Goal: Information Seeking & Learning: Learn about a topic

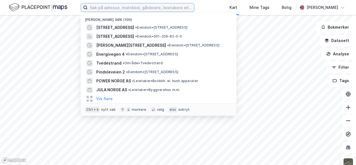
click at [119, 7] on input at bounding box center [141, 7] width 106 height 8
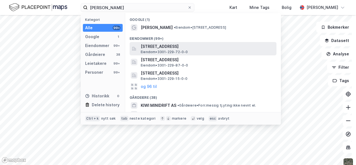
click at [154, 48] on span "[STREET_ADDRESS]" at bounding box center [207, 46] width 133 height 7
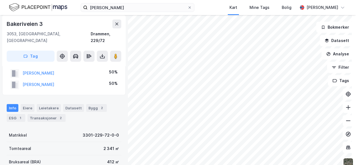
scroll to position [16, 0]
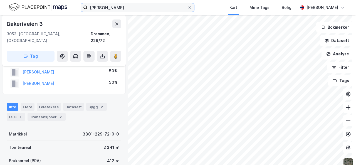
click at [122, 6] on input "[PERSON_NAME]" at bounding box center [138, 7] width 100 height 8
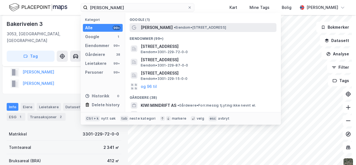
click at [155, 29] on span "[PERSON_NAME]" at bounding box center [157, 27] width 32 height 7
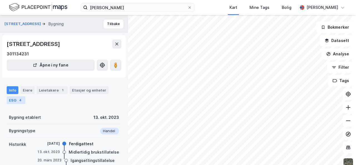
click at [23, 98] on div "ESG 4" at bounding box center [16, 100] width 19 height 8
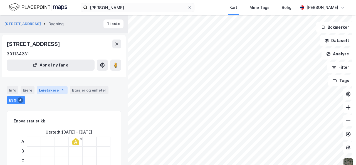
click at [54, 93] on div "Leietakere 1" at bounding box center [52, 90] width 31 height 8
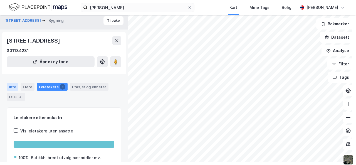
click at [11, 84] on div "Info" at bounding box center [13, 87] width 12 height 8
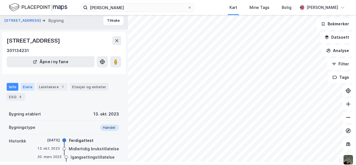
click at [26, 85] on div "Eiere" at bounding box center [28, 87] width 14 height 8
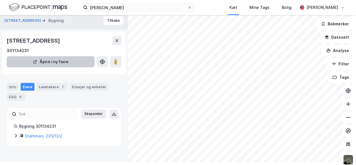
click at [56, 59] on button "Åpne i ny fane" at bounding box center [51, 61] width 88 height 11
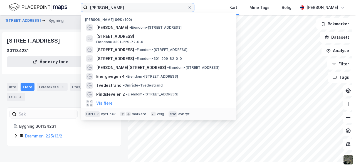
click at [120, 8] on input "[PERSON_NAME]" at bounding box center [138, 7] width 100 height 8
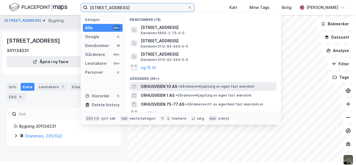
type input "[STREET_ADDRESS]"
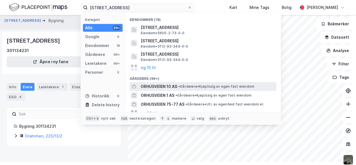
click at [164, 85] on span "ORHUSVEIEN 10 AS" at bounding box center [159, 86] width 36 height 7
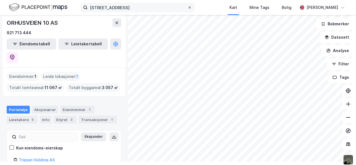
click at [190, 8] on icon at bounding box center [189, 7] width 3 height 3
click at [187, 8] on input "[STREET_ADDRESS]" at bounding box center [138, 7] width 100 height 8
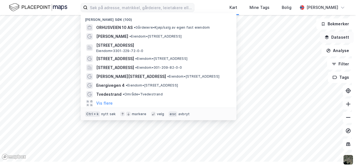
click at [339, 39] on button "Datasett" at bounding box center [337, 37] width 34 height 11
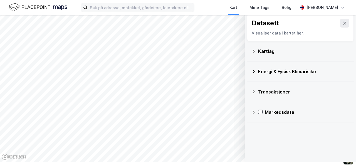
click at [251, 112] on icon at bounding box center [253, 112] width 4 height 4
click at [251, 113] on icon at bounding box center [253, 112] width 4 height 4
click at [251, 53] on div "Kartlag" at bounding box center [300, 50] width 98 height 13
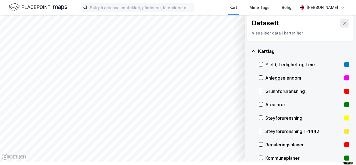
click at [251, 50] on icon at bounding box center [253, 51] width 4 height 4
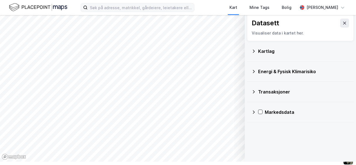
click at [313, 24] on div "Datasett" at bounding box center [299, 23] width 97 height 9
click at [340, 25] on button at bounding box center [344, 23] width 9 height 9
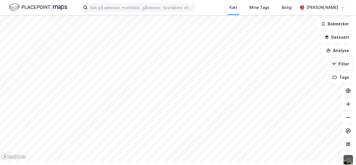
click at [336, 63] on button "Filter" at bounding box center [340, 63] width 27 height 11
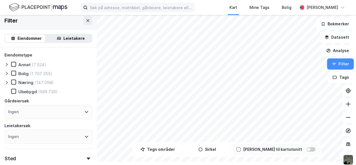
click at [73, 40] on div "Leietakere" at bounding box center [73, 38] width 21 height 7
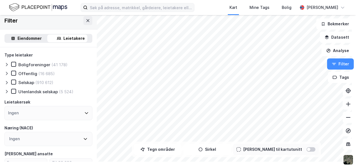
click at [8, 73] on icon at bounding box center [6, 73] width 4 height 4
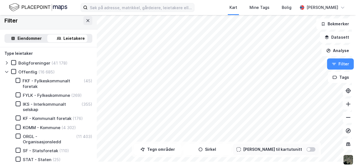
scroll to position [3, 0]
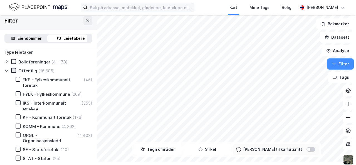
click at [12, 70] on icon at bounding box center [13, 70] width 3 height 2
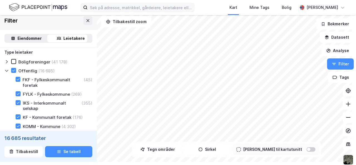
click at [8, 70] on icon at bounding box center [6, 70] width 4 height 4
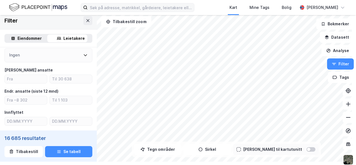
scroll to position [84, 0]
click at [34, 80] on input "number" at bounding box center [26, 78] width 42 height 8
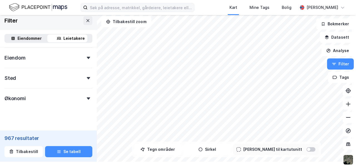
scroll to position [209, 0]
type input "200"
click at [84, 79] on div "Sted" at bounding box center [48, 75] width 88 height 16
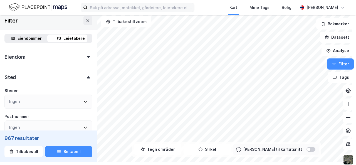
click at [84, 79] on div "Sted" at bounding box center [48, 75] width 88 height 16
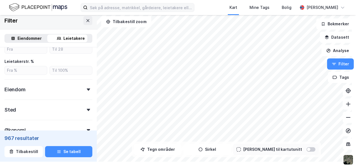
scroll to position [176, 0]
click at [87, 89] on icon at bounding box center [88, 90] width 3 height 2
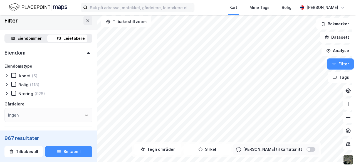
scroll to position [215, 0]
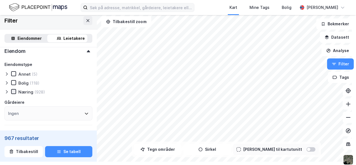
click at [14, 92] on icon at bounding box center [14, 91] width 4 height 4
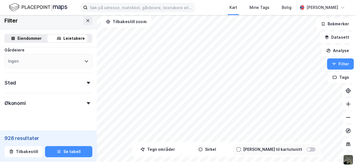
scroll to position [267, 0]
click at [76, 63] on div "Ingen" at bounding box center [48, 61] width 88 height 14
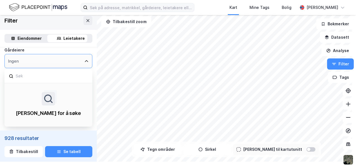
click at [76, 63] on div "Ingen" at bounding box center [48, 61] width 88 height 14
click at [83, 50] on div "Gårdeiere" at bounding box center [48, 50] width 88 height 7
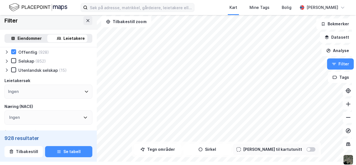
scroll to position [0, 0]
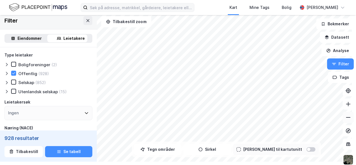
click at [346, 116] on icon at bounding box center [348, 117] width 6 height 6
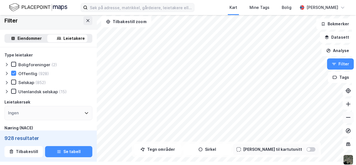
click at [346, 116] on icon at bounding box center [348, 117] width 6 height 6
click at [348, 101] on button at bounding box center [347, 103] width 11 height 11
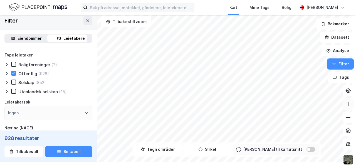
click at [348, 101] on button at bounding box center [347, 103] width 11 height 11
click at [346, 101] on icon at bounding box center [348, 104] width 6 height 6
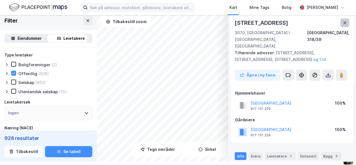
click at [344, 23] on button at bounding box center [344, 22] width 9 height 9
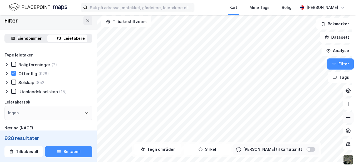
click at [345, 115] on icon at bounding box center [348, 117] width 6 height 6
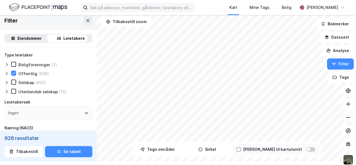
click at [345, 115] on icon at bounding box center [348, 117] width 6 height 6
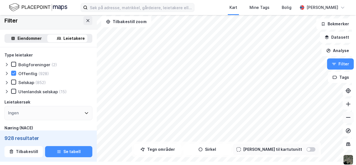
click at [345, 115] on icon at bounding box center [348, 117] width 6 height 6
click at [348, 102] on icon at bounding box center [348, 104] width 1 height 4
click at [345, 101] on icon at bounding box center [348, 104] width 6 height 6
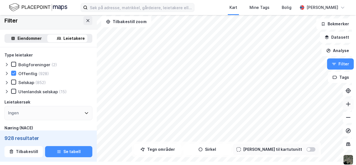
click at [345, 106] on icon at bounding box center [348, 104] width 6 height 6
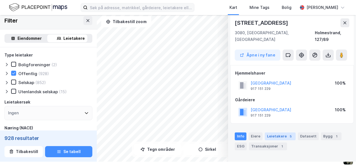
click at [278, 132] on div "Leietakere 5" at bounding box center [280, 136] width 31 height 8
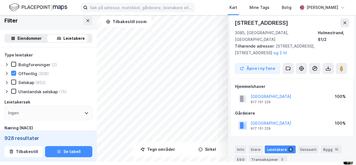
scroll to position [108, 0]
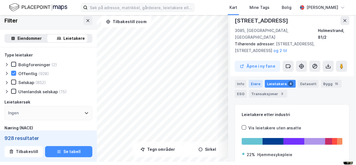
click at [249, 81] on div "Eiere" at bounding box center [255, 84] width 14 height 8
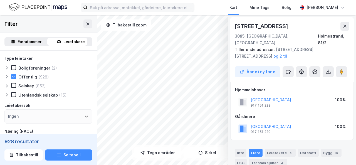
scroll to position [0, 0]
click at [342, 24] on icon at bounding box center [344, 26] width 4 height 4
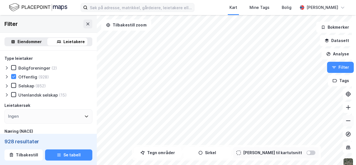
click at [345, 120] on icon at bounding box center [348, 121] width 6 height 6
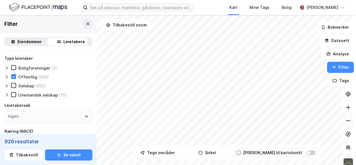
click at [345, 120] on icon at bounding box center [348, 121] width 6 height 6
click at [346, 121] on icon at bounding box center [348, 121] width 6 height 6
click at [345, 106] on icon at bounding box center [348, 107] width 6 height 6
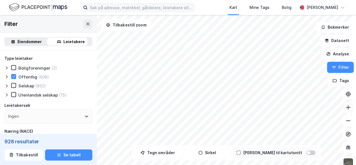
click at [345, 106] on icon at bounding box center [348, 107] width 6 height 6
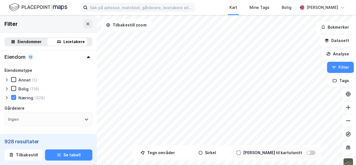
scroll to position [229, 0]
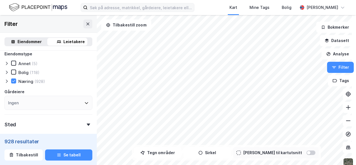
click at [7, 81] on icon at bounding box center [6, 81] width 4 height 4
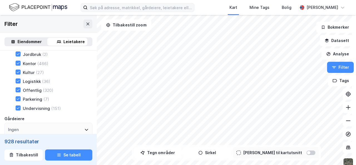
scroll to position [306, 0]
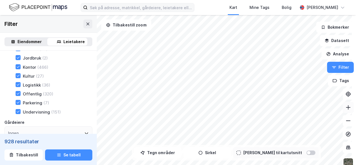
click at [345, 108] on icon at bounding box center [348, 107] width 6 height 6
click at [345, 105] on icon at bounding box center [348, 107] width 6 height 6
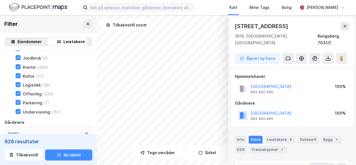
scroll to position [1, 0]
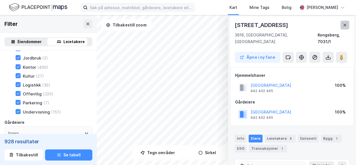
click at [340, 28] on button at bounding box center [344, 25] width 9 height 9
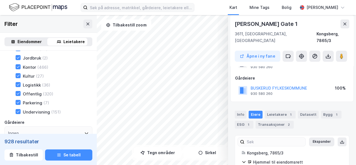
scroll to position [0, 0]
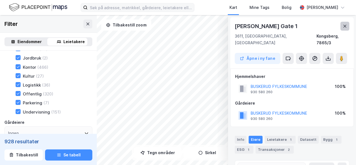
click at [342, 26] on icon at bounding box center [344, 26] width 4 height 4
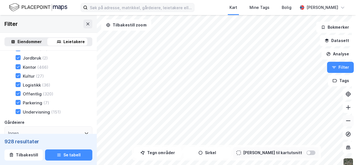
click at [345, 121] on icon at bounding box center [348, 121] width 6 height 6
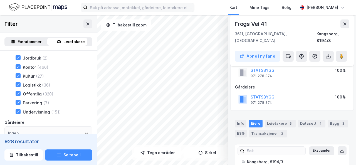
scroll to position [42, 0]
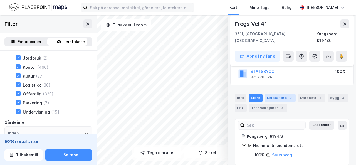
click at [273, 94] on div "Leietakere 3" at bounding box center [280, 98] width 31 height 8
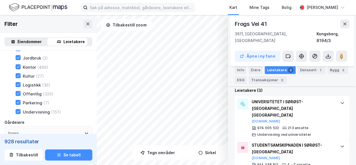
scroll to position [148, 0]
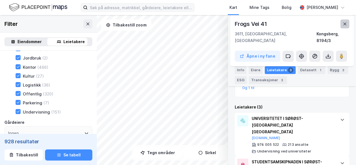
click at [342, 23] on icon at bounding box center [344, 24] width 4 height 4
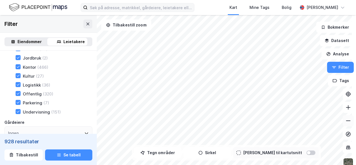
click at [345, 122] on icon at bounding box center [348, 121] width 6 height 6
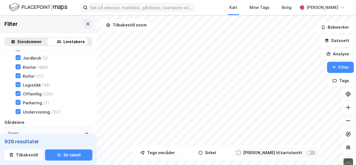
click at [345, 122] on icon at bounding box center [348, 121] width 6 height 6
click at [345, 107] on icon at bounding box center [348, 107] width 6 height 6
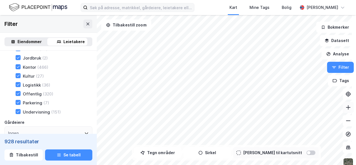
click at [345, 107] on icon at bounding box center [348, 107] width 6 height 6
click at [345, 108] on icon at bounding box center [348, 107] width 6 height 6
click at [260, 165] on html "Kart Mine Tags Bolig [PERSON_NAME] Filter Eiendommer Leietakere Type leietaker …" at bounding box center [178, 82] width 356 height 165
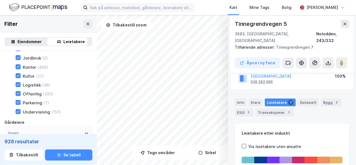
scroll to position [35, 0]
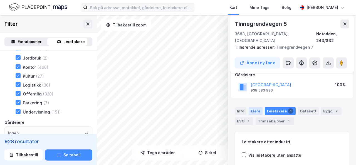
click at [251, 107] on div "Eiere" at bounding box center [255, 111] width 14 height 8
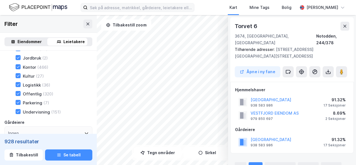
scroll to position [0, 0]
click at [343, 25] on button at bounding box center [344, 26] width 9 height 9
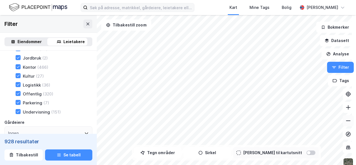
click at [346, 121] on icon at bounding box center [348, 120] width 4 height 1
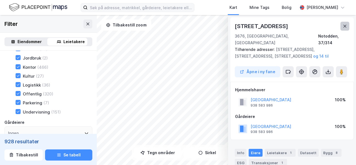
click at [343, 25] on icon at bounding box center [344, 26] width 3 height 3
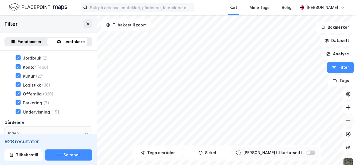
click at [345, 123] on icon at bounding box center [348, 121] width 6 height 6
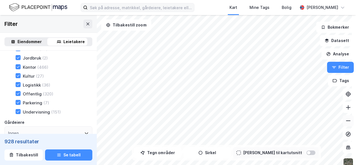
click at [345, 123] on icon at bounding box center [348, 121] width 6 height 6
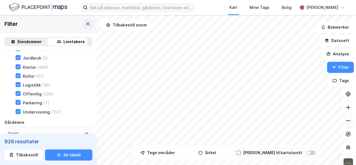
click at [345, 123] on icon at bounding box center [348, 121] width 6 height 6
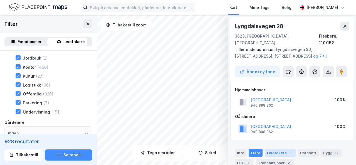
click at [276, 149] on div "Leietakere 1" at bounding box center [280, 153] width 31 height 8
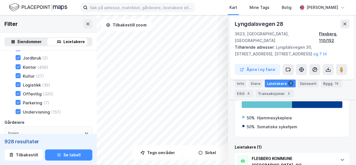
scroll to position [105, 0]
click at [342, 25] on icon at bounding box center [344, 24] width 4 height 4
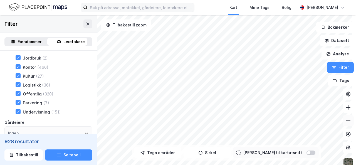
click at [346, 120] on icon at bounding box center [348, 120] width 4 height 1
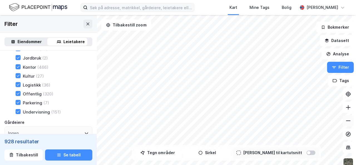
click at [346, 120] on icon at bounding box center [348, 120] width 4 height 1
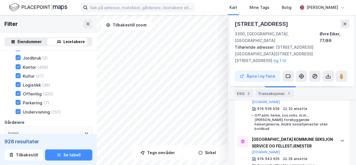
scroll to position [303, 0]
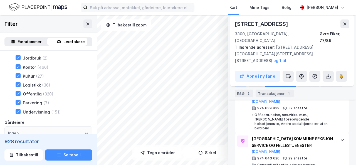
click at [235, 82] on div "Info" at bounding box center [241, 83] width 12 height 8
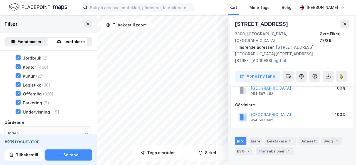
scroll to position [0, 0]
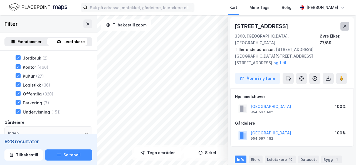
click at [340, 28] on button at bounding box center [344, 26] width 9 height 9
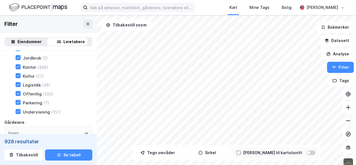
click at [345, 119] on icon at bounding box center [348, 121] width 6 height 6
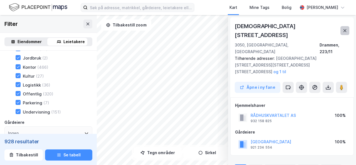
click at [340, 26] on button at bounding box center [344, 30] width 9 height 9
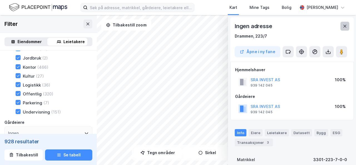
click at [342, 25] on icon at bounding box center [344, 26] width 4 height 4
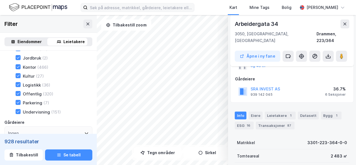
scroll to position [66, 0]
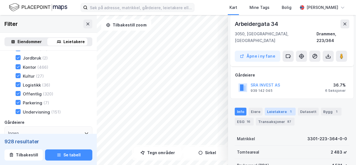
click at [280, 108] on div "Leietakere 1" at bounding box center [280, 112] width 31 height 8
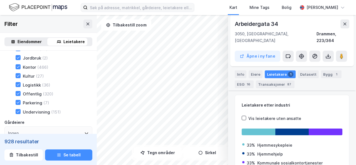
scroll to position [89, 0]
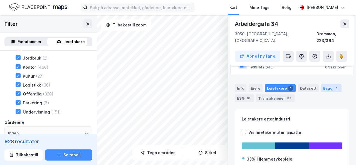
click at [329, 84] on div "Bygg 1" at bounding box center [331, 88] width 21 height 8
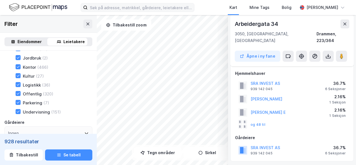
scroll to position [0, 0]
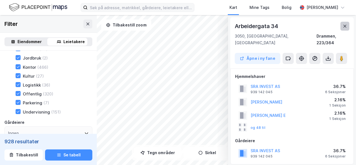
click at [340, 28] on button at bounding box center [344, 26] width 9 height 9
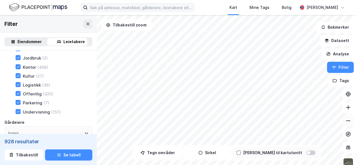
click at [342, 120] on button at bounding box center [347, 120] width 11 height 11
click at [346, 107] on icon at bounding box center [348, 107] width 4 height 1
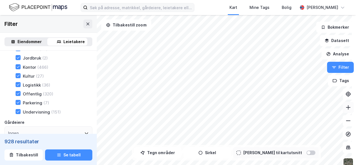
click at [346, 107] on icon at bounding box center [348, 107] width 4 height 1
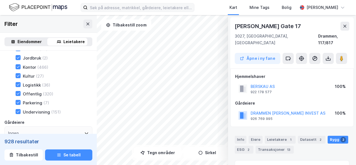
scroll to position [1, 0]
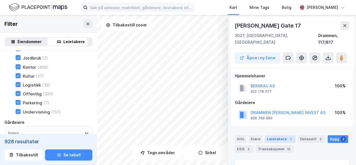
click at [271, 135] on div "Leietakere 1" at bounding box center [280, 139] width 31 height 8
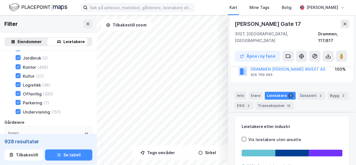
scroll to position [33, 0]
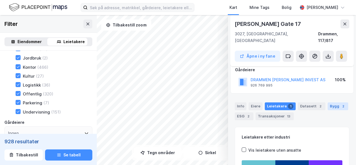
click at [331, 102] on div "Bygg 2" at bounding box center [337, 106] width 21 height 8
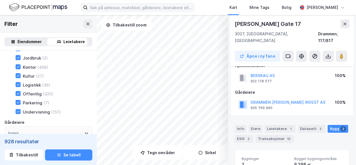
scroll to position [0, 0]
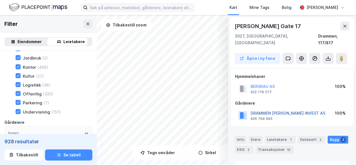
click at [0, 0] on button "DRAMMEN [PERSON_NAME] INVEST AS" at bounding box center [0, 0] width 0 height 0
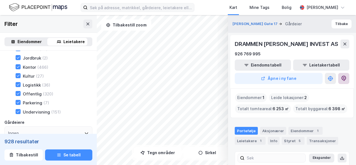
click at [342, 81] on icon at bounding box center [344, 79] width 6 height 6
click at [340, 46] on button at bounding box center [344, 43] width 9 height 9
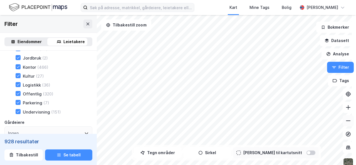
click at [347, 120] on button at bounding box center [347, 120] width 11 height 11
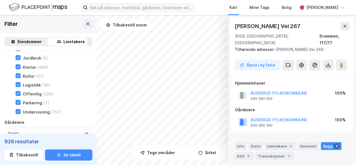
scroll to position [0, 0]
click at [343, 25] on button at bounding box center [344, 25] width 9 height 9
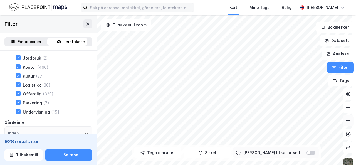
click at [345, 119] on icon at bounding box center [348, 121] width 6 height 6
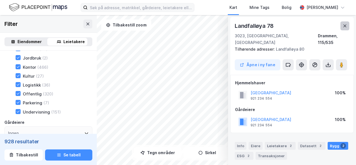
click at [342, 24] on icon at bounding box center [344, 26] width 4 height 4
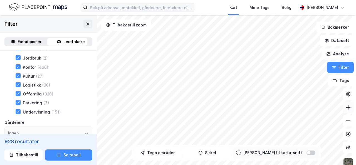
click at [345, 108] on icon at bounding box center [348, 107] width 6 height 6
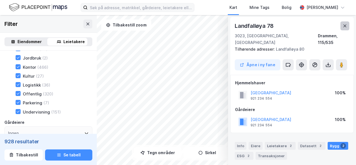
click at [342, 24] on icon at bounding box center [344, 26] width 4 height 4
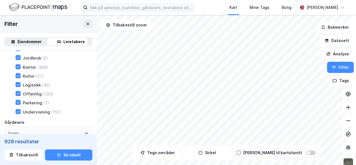
click at [87, 70] on div "Filter Eiendommer Leietakere Type leietaker Boligforeninger (2) Offentlig (928)…" at bounding box center [178, 90] width 356 height 150
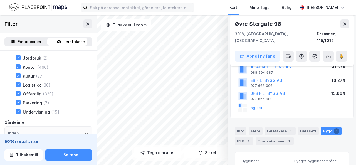
scroll to position [46, 0]
click at [277, 127] on div "Leietakere 1" at bounding box center [280, 131] width 31 height 8
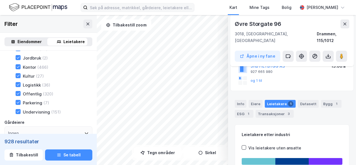
scroll to position [66, 0]
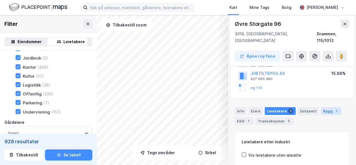
click at [328, 107] on div "Bygg 1" at bounding box center [331, 111] width 21 height 8
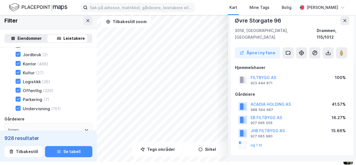
scroll to position [0, 0]
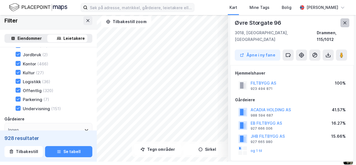
click at [342, 21] on icon at bounding box center [344, 23] width 4 height 4
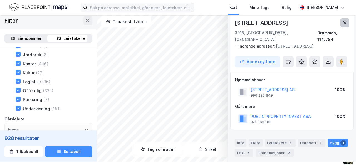
click at [342, 22] on button at bounding box center [344, 22] width 9 height 9
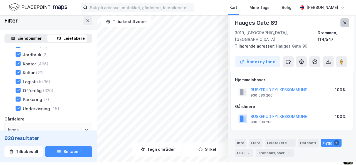
click at [343, 23] on icon at bounding box center [344, 22] width 3 height 3
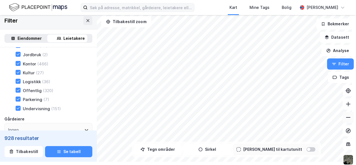
click at [345, 118] on icon at bounding box center [348, 117] width 6 height 6
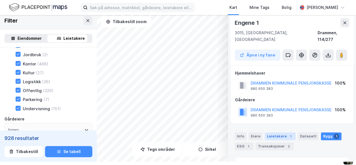
click at [278, 132] on div "Leietakere 1" at bounding box center [280, 136] width 31 height 8
click at [343, 24] on icon at bounding box center [344, 22] width 3 height 3
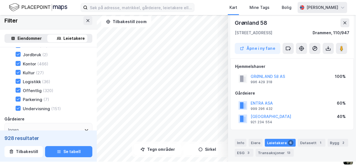
scroll to position [0, 0]
click at [342, 22] on icon at bounding box center [344, 22] width 4 height 4
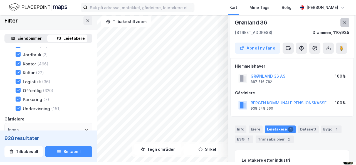
click at [343, 24] on button at bounding box center [344, 22] width 9 height 9
click at [342, 24] on icon at bounding box center [344, 22] width 4 height 4
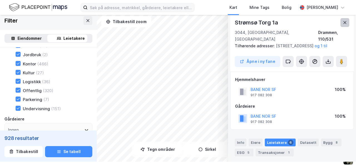
click at [340, 19] on button at bounding box center [344, 22] width 9 height 9
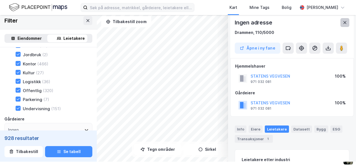
click at [342, 20] on icon at bounding box center [344, 22] width 4 height 4
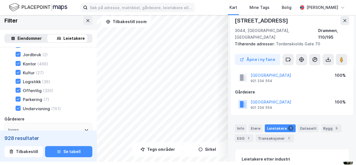
scroll to position [0, 0]
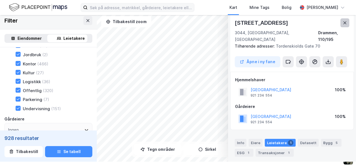
click at [342, 24] on icon at bounding box center [344, 23] width 4 height 4
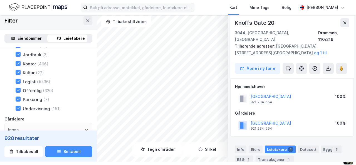
scroll to position [4, 0]
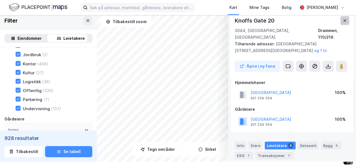
click at [343, 20] on button at bounding box center [344, 20] width 9 height 9
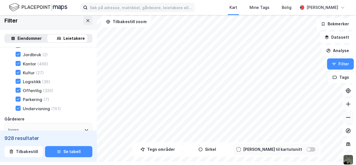
click at [345, 117] on icon at bounding box center [348, 117] width 6 height 6
click at [346, 104] on icon at bounding box center [348, 104] width 6 height 6
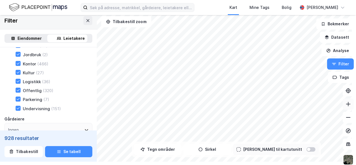
click at [346, 104] on icon at bounding box center [348, 104] width 6 height 6
click at [346, 104] on icon at bounding box center [348, 104] width 4 height 1
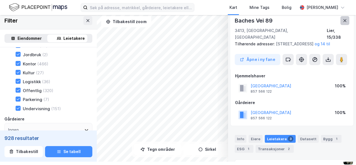
click at [343, 20] on icon at bounding box center [344, 20] width 3 height 3
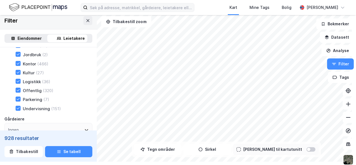
click at [227, 165] on html "Kart Mine Tags Bolig [PERSON_NAME] Filter Eiendommer Leietakere Type leietaker …" at bounding box center [178, 82] width 356 height 165
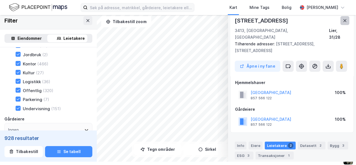
click at [342, 21] on icon at bounding box center [344, 20] width 4 height 4
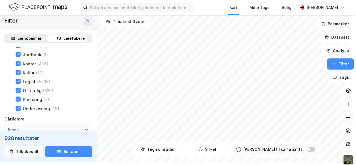
click at [345, 117] on icon at bounding box center [348, 117] width 6 height 6
click at [262, 154] on div "Filter Eiendommer Leietakere Type leietaker Boligforeninger (2) Offentlig (928)…" at bounding box center [178, 87] width 356 height 150
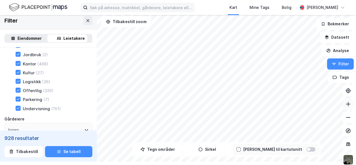
click at [345, 103] on icon at bounding box center [348, 104] width 6 height 6
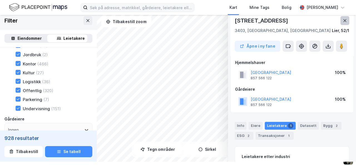
click at [340, 20] on button at bounding box center [344, 20] width 9 height 9
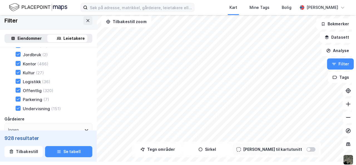
click at [213, 165] on html "Kart Mine Tags Bolig [PERSON_NAME] Filter Eiendommer Leietakere Type leietaker …" at bounding box center [178, 82] width 356 height 165
click at [345, 116] on icon at bounding box center [348, 117] width 6 height 6
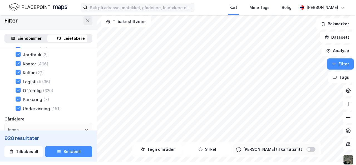
click at [188, 146] on div "Filter Eiendommer Leietakere Type leietaker Boligforeninger (2) Offentlig (928)…" at bounding box center [178, 87] width 356 height 150
click at [345, 102] on icon at bounding box center [348, 104] width 6 height 6
click at [183, 0] on html "Kart Mine Tags Bolig [PERSON_NAME] Filter Eiendommer Leietakere Type leietaker …" at bounding box center [178, 82] width 356 height 165
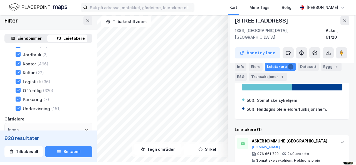
scroll to position [114, 0]
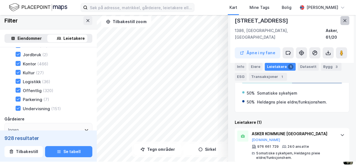
click at [342, 21] on icon at bounding box center [344, 20] width 4 height 4
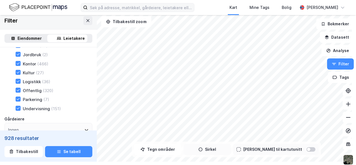
click at [230, 150] on div "Filter Eiendommer Leietakere Type leietaker Boligforeninger (2) Offentlig (928)…" at bounding box center [178, 87] width 356 height 150
click at [201, 156] on div "Filter Eiendommer Leietakere Type leietaker Boligforeninger (2) Offentlig (928)…" at bounding box center [178, 87] width 356 height 150
click at [345, 106] on icon at bounding box center [348, 104] width 6 height 6
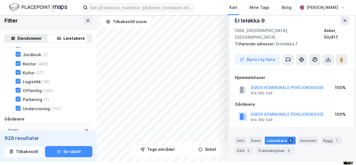
scroll to position [0, 0]
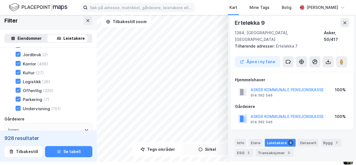
click at [195, 150] on div "Erteløkka 9 1384, Asker, Akershus Asker, 50/417 Tilhørende adresser: Erteløkka …" at bounding box center [178, 87] width 356 height 150
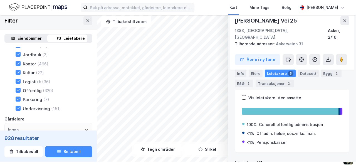
scroll to position [84, 0]
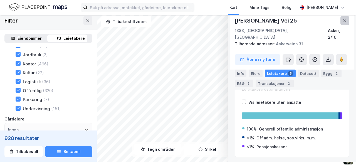
click at [343, 20] on button at bounding box center [344, 20] width 9 height 9
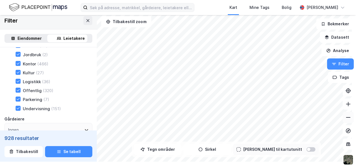
click at [345, 116] on icon at bounding box center [348, 117] width 6 height 6
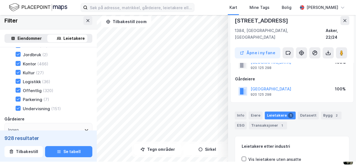
scroll to position [29, 0]
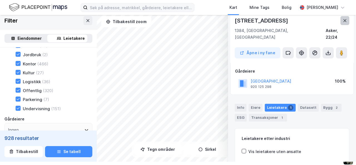
click at [341, 23] on button at bounding box center [344, 20] width 9 height 9
click at [342, 21] on icon at bounding box center [344, 20] width 4 height 4
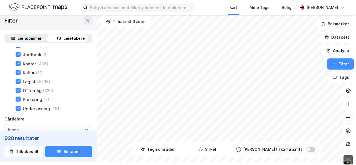
click at [346, 122] on button at bounding box center [347, 117] width 11 height 11
click at [345, 104] on icon at bounding box center [348, 104] width 6 height 6
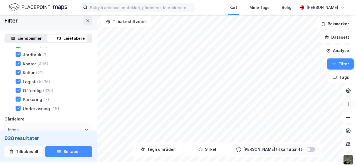
click at [345, 104] on icon at bounding box center [348, 104] width 6 height 6
click at [107, 163] on div "Kart Mine Tags Bolig [PERSON_NAME] Filter Eiendommer Leietakere Type leietaker …" at bounding box center [178, 82] width 356 height 165
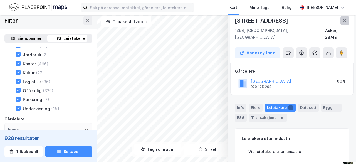
click at [342, 22] on icon at bounding box center [344, 20] width 4 height 4
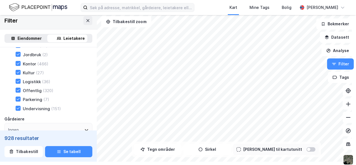
click at [232, 165] on html "Kart Mine Tags Bolig [PERSON_NAME] Filter Eiendommer Leietakere Type leietaker …" at bounding box center [178, 82] width 356 height 165
click at [198, 163] on div "Kart Mine Tags Bolig [PERSON_NAME] Filter Eiendommer Leietakere Type leietaker …" at bounding box center [178, 82] width 356 height 165
click at [218, 151] on div "Filter Eiendommer Leietakere Type leietaker Boligforeninger (2) Offentlig (928)…" at bounding box center [178, 87] width 356 height 150
click at [236, 150] on div "Filter Eiendommer Leietakere Type leietaker Boligforeninger (2) Offentlig (928)…" at bounding box center [178, 87] width 356 height 150
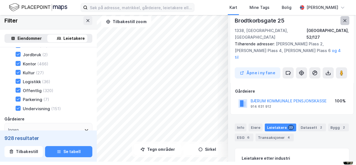
click at [342, 19] on icon at bounding box center [344, 20] width 4 height 4
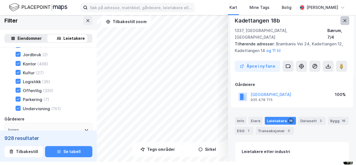
click at [343, 21] on icon at bounding box center [344, 20] width 3 height 3
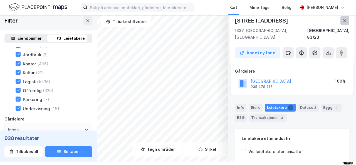
click at [340, 24] on button at bounding box center [344, 20] width 9 height 9
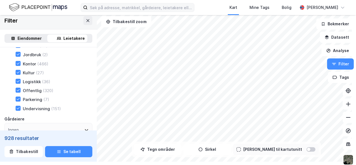
click at [217, 165] on html "Kart Mine Tags Bolig [PERSON_NAME] Filter Eiendommer Leietakere Type leietaker …" at bounding box center [178, 82] width 356 height 165
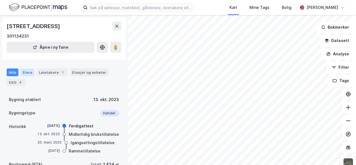
click at [29, 70] on div "Eiere" at bounding box center [28, 72] width 14 height 8
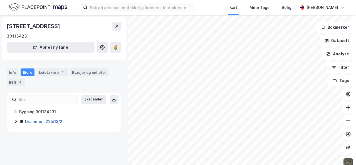
click at [47, 120] on link "Drammen, 225/13/2" at bounding box center [43, 121] width 37 height 5
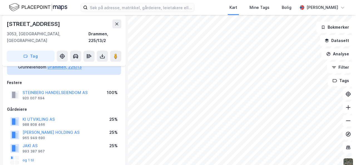
scroll to position [59, 0]
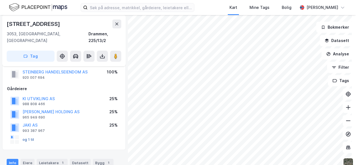
click at [0, 0] on button "og 1 til" at bounding box center [0, 0] width 0 height 0
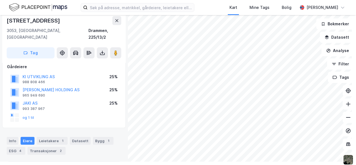
scroll to position [88, 0]
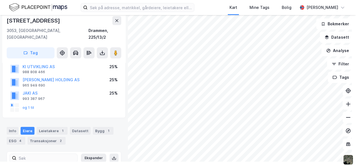
click at [12, 104] on rect at bounding box center [11, 105] width 1 height 3
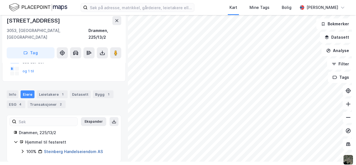
click at [77, 149] on link "Steinberg Handelseiendom AS" at bounding box center [73, 151] width 59 height 5
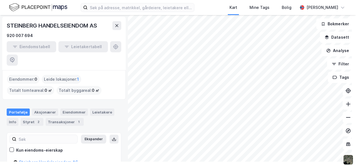
scroll to position [28, 0]
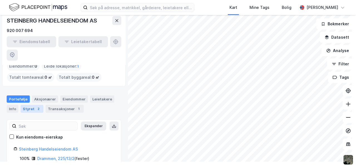
click at [37, 106] on div "2" at bounding box center [39, 109] width 6 height 6
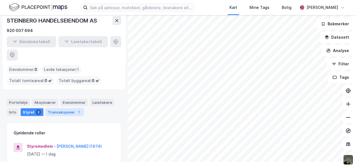
scroll to position [18, 0]
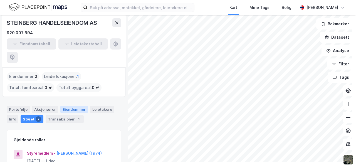
click at [64, 106] on div "Eiendommer" at bounding box center [74, 109] width 28 height 7
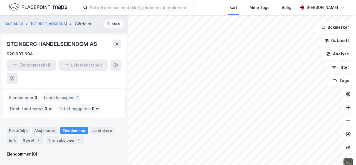
click at [115, 24] on button "Tilbake" at bounding box center [113, 23] width 20 height 9
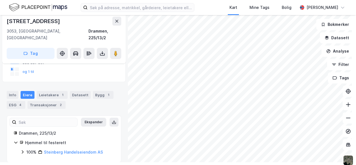
scroll to position [3, 0]
